Goal: Information Seeking & Learning: Learn about a topic

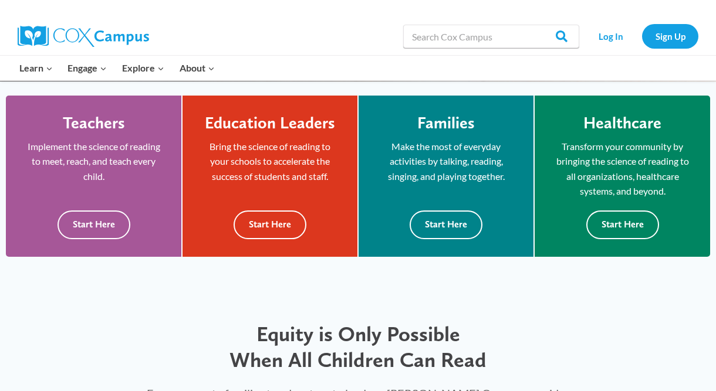
scroll to position [322, 0]
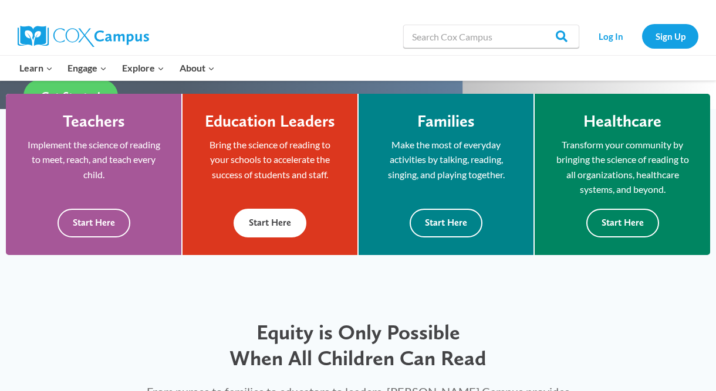
click at [271, 221] on button "Start Here" at bounding box center [270, 223] width 73 height 29
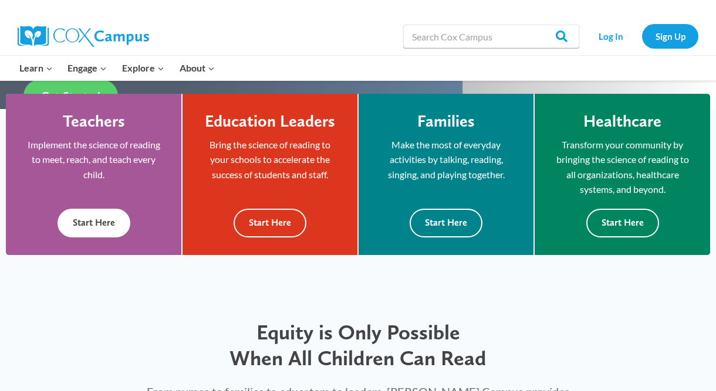
click at [102, 221] on button "Start Here" at bounding box center [94, 223] width 73 height 29
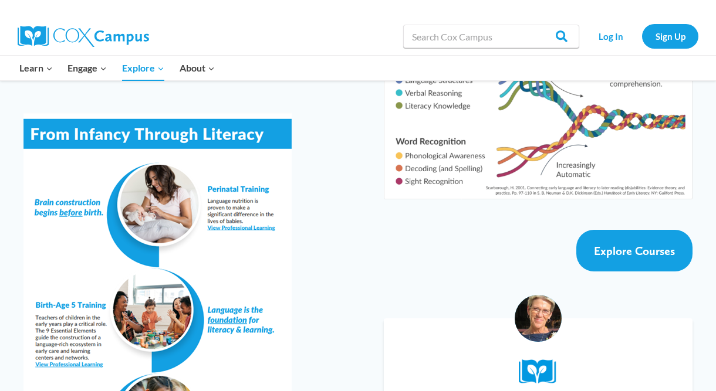
scroll to position [2105, 0]
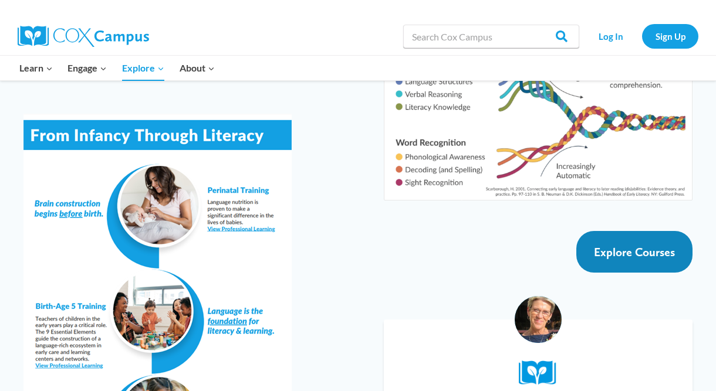
click at [644, 245] on span "Explore Courses" at bounding box center [634, 252] width 81 height 14
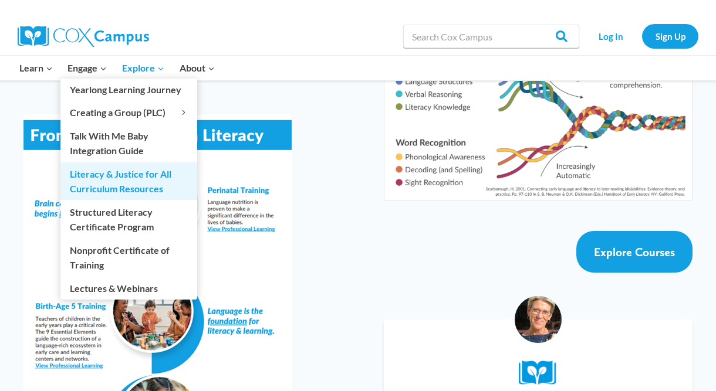
click at [102, 186] on link "Literacy & Justice for All Curriculum Resources" at bounding box center [128, 182] width 137 height 38
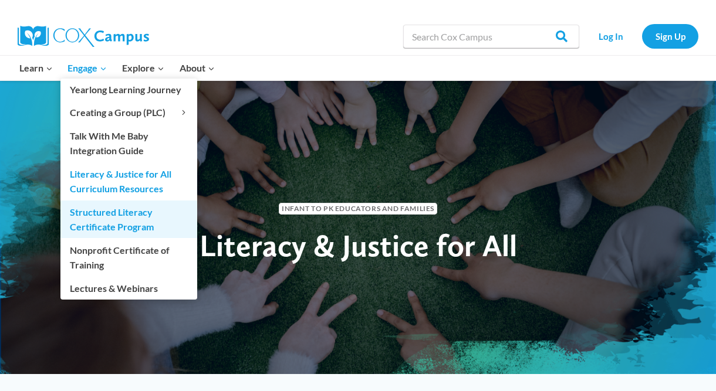
click at [113, 221] on link "Structured Literacy Certificate Program" at bounding box center [128, 220] width 137 height 38
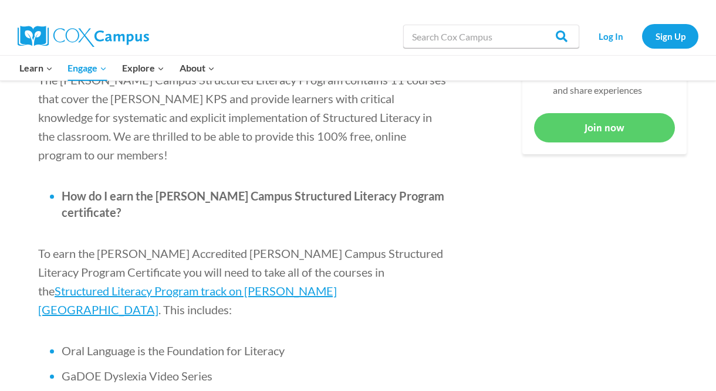
scroll to position [643, 0]
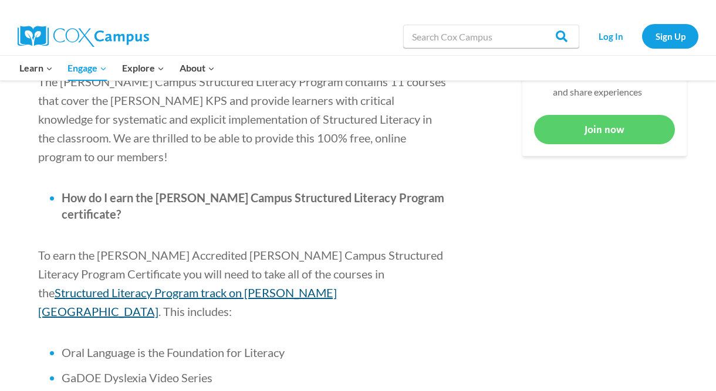
click at [278, 286] on span "Structured Literacy Program track on [PERSON_NAME][GEOGRAPHIC_DATA]" at bounding box center [187, 302] width 299 height 33
